Goal: Task Accomplishment & Management: Manage account settings

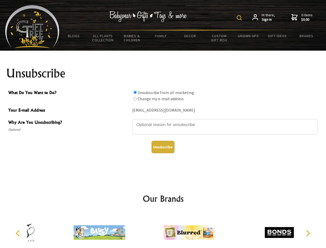
click at [240, 18] on img at bounding box center [239, 17] width 5 height 5
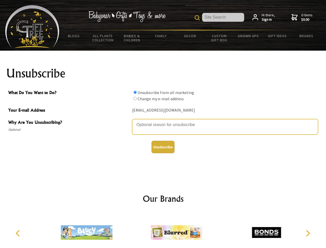
click at [163, 121] on textarea "Why Are You Unsubscribing?" at bounding box center [225, 126] width 186 height 15
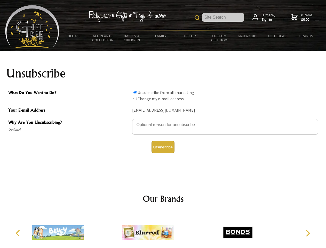
click at [135, 92] on input "What Do You Want to Do?" at bounding box center [135, 92] width 3 height 3
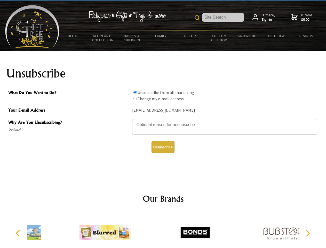
click at [135, 98] on input "What Do You Want to Do?" at bounding box center [135, 98] width 3 height 3
radio input "true"
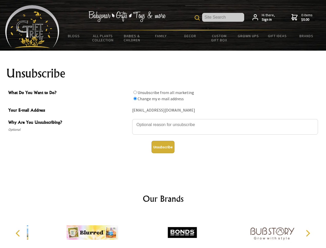
click at [163, 147] on button "Unsubscribe" at bounding box center [163, 147] width 23 height 12
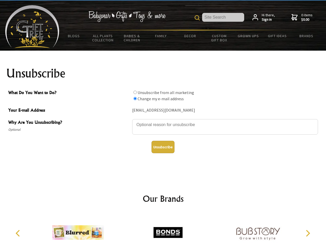
click at [163, 230] on img at bounding box center [168, 232] width 52 height 39
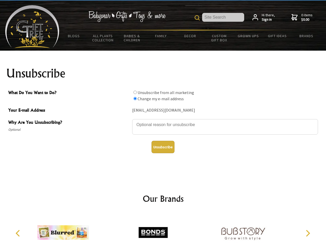
click at [19, 233] on icon "Previous" at bounding box center [18, 233] width 7 height 7
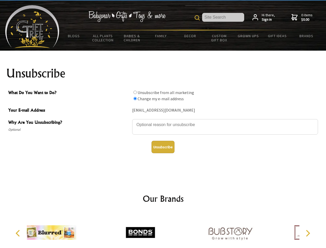
click at [308, 233] on icon "Next" at bounding box center [307, 233] width 7 height 7
